Goal: Task Accomplishment & Management: Manage account settings

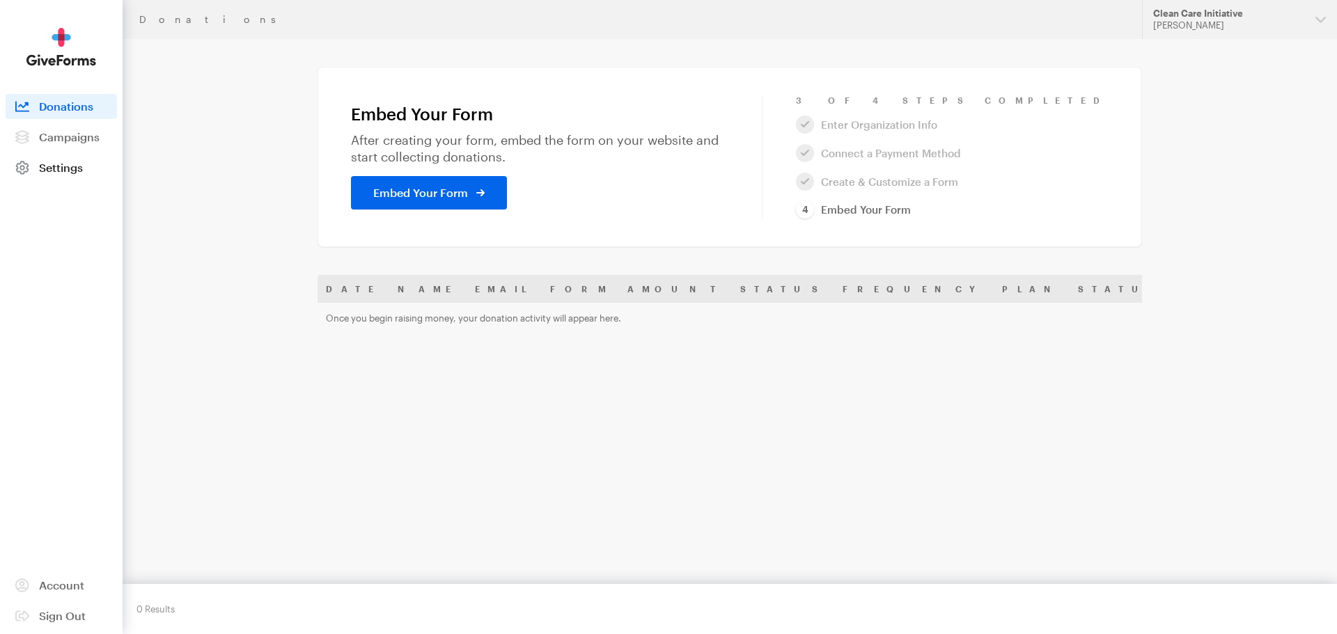
click at [69, 166] on span "Settings" at bounding box center [61, 167] width 44 height 13
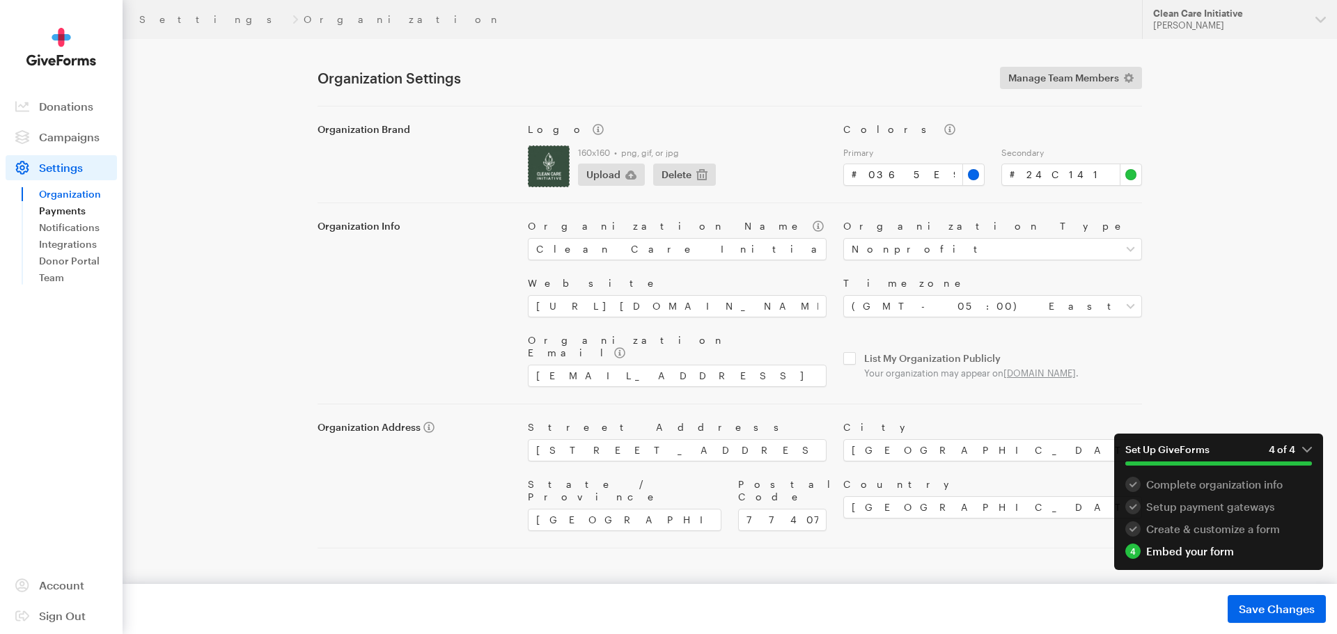
click at [49, 211] on link "Payments" at bounding box center [78, 211] width 78 height 17
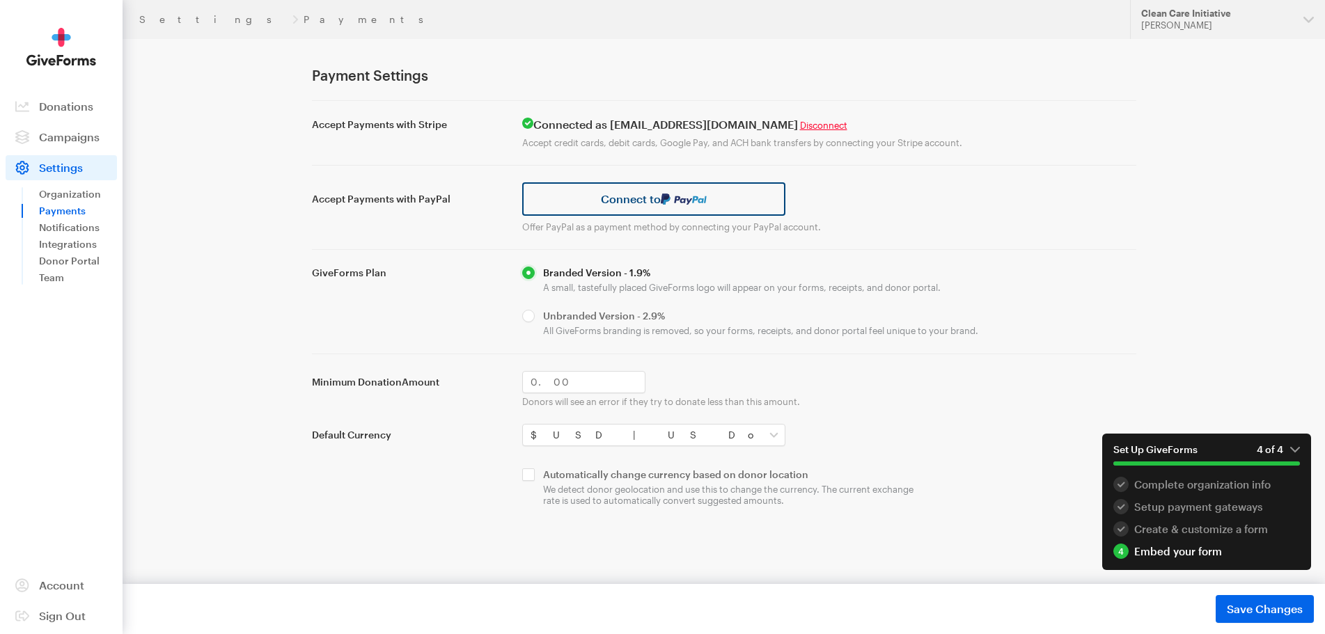
click at [662, 203] on img at bounding box center [684, 199] width 46 height 11
